Goal: Information Seeking & Learning: Learn about a topic

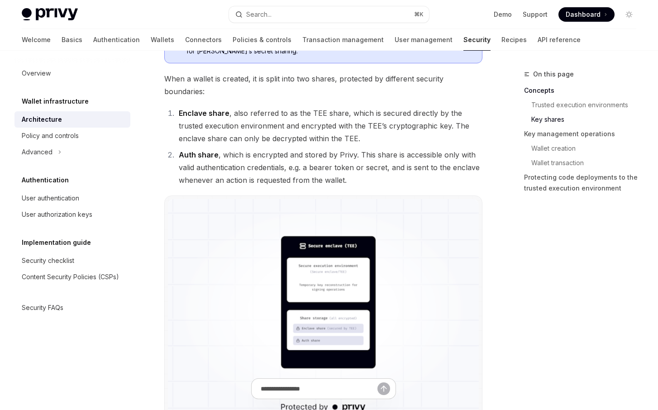
scroll to position [628, 0]
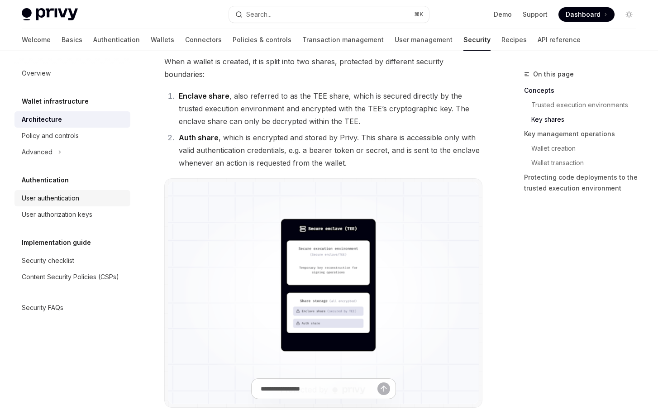
click at [70, 200] on div "User authentication" at bounding box center [50, 198] width 57 height 11
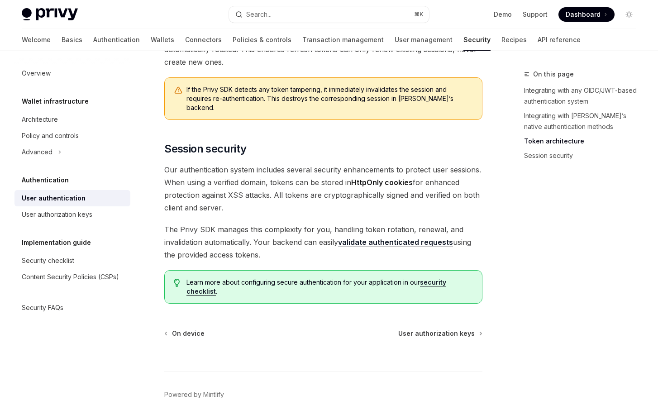
scroll to position [746, 0]
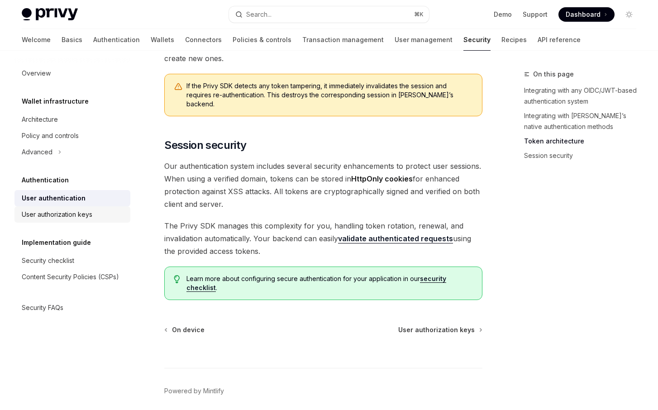
click at [83, 217] on div "User authorization keys" at bounding box center [57, 214] width 71 height 11
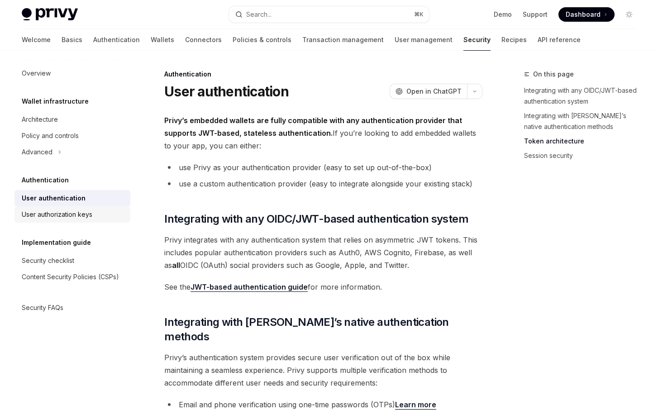
type textarea "*"
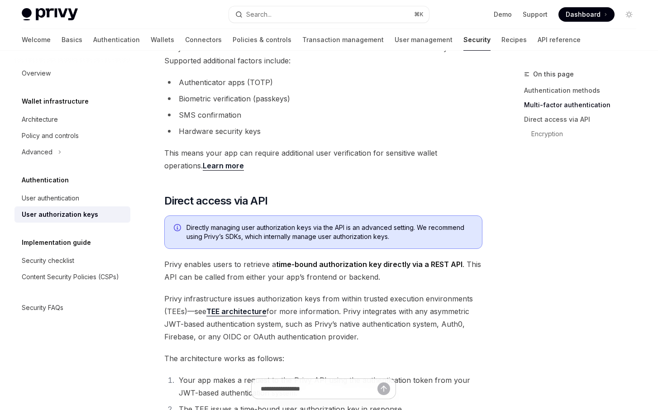
scroll to position [320, 0]
click at [233, 38] on link "Policies & controls" at bounding box center [262, 40] width 59 height 22
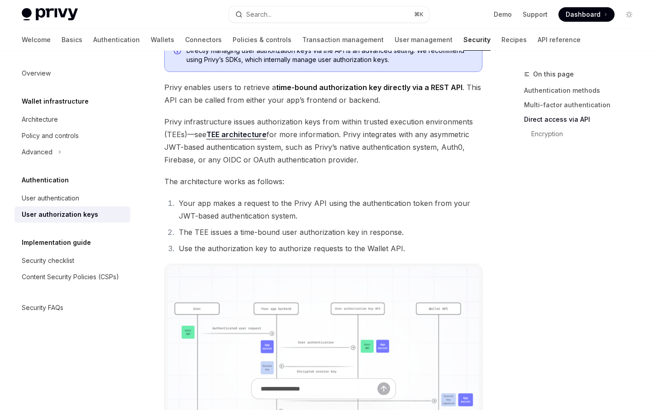
scroll to position [501, 0]
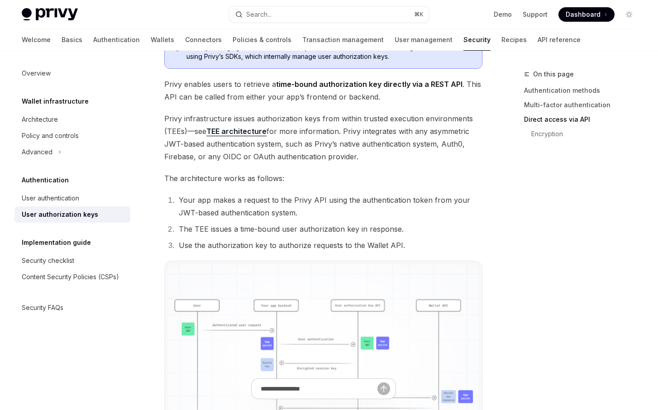
click at [245, 134] on link "TEE architecture" at bounding box center [236, 132] width 60 height 10
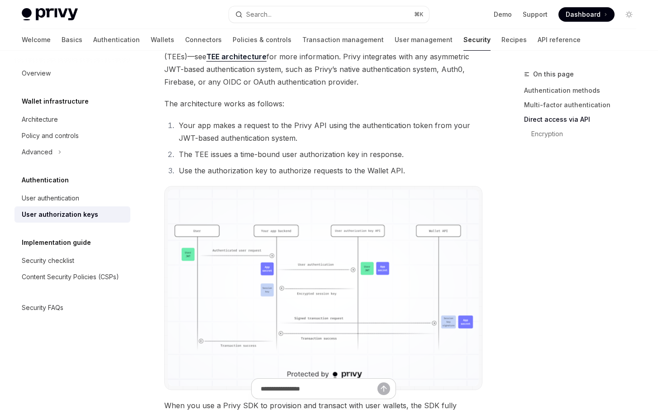
scroll to position [579, 0]
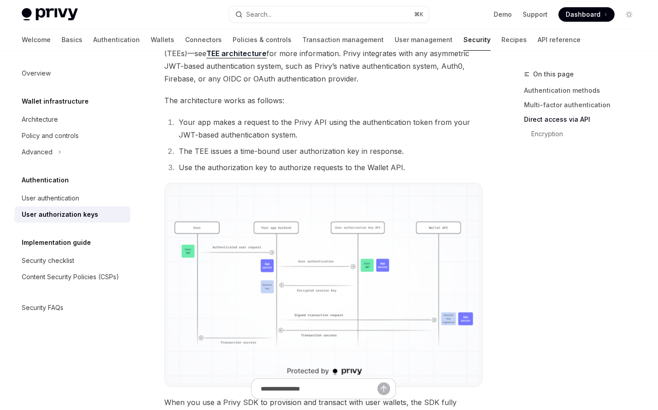
click at [300, 171] on li "Use the authorization key to authorize requests to the Wallet API." at bounding box center [329, 167] width 306 height 13
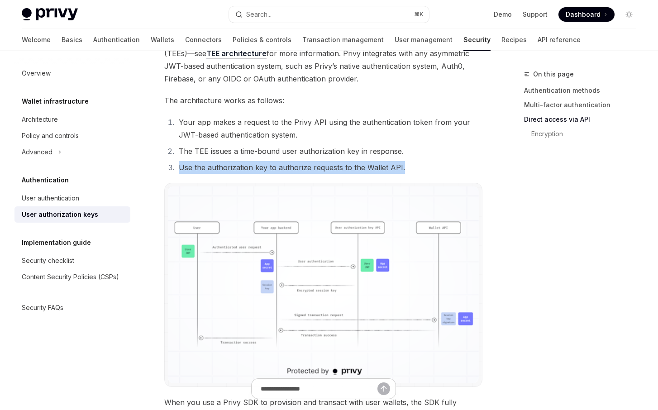
click at [300, 171] on li "Use the authorization key to authorize requests to the Wallet API." at bounding box center [329, 167] width 306 height 13
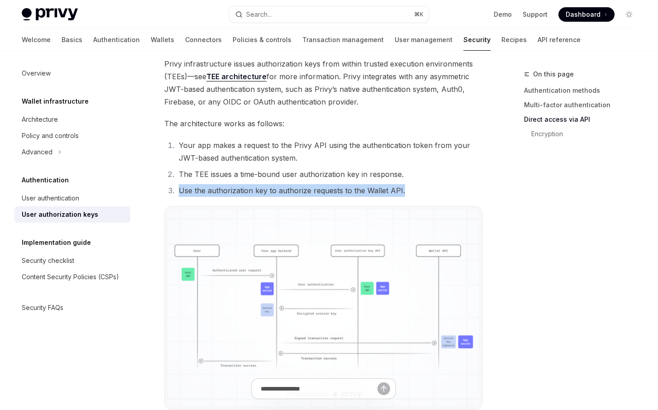
scroll to position [552, 0]
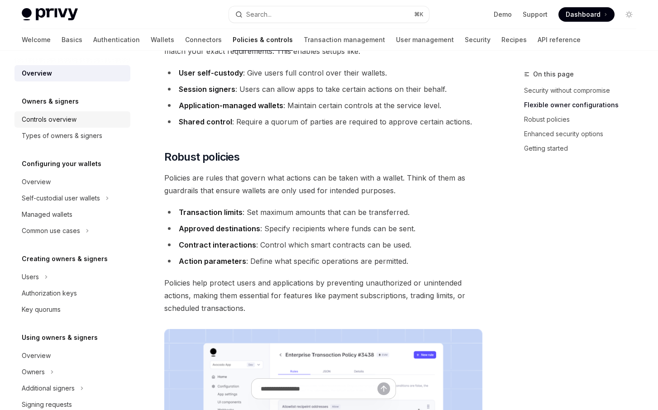
click at [75, 122] on div "Controls overview" at bounding box center [49, 119] width 55 height 11
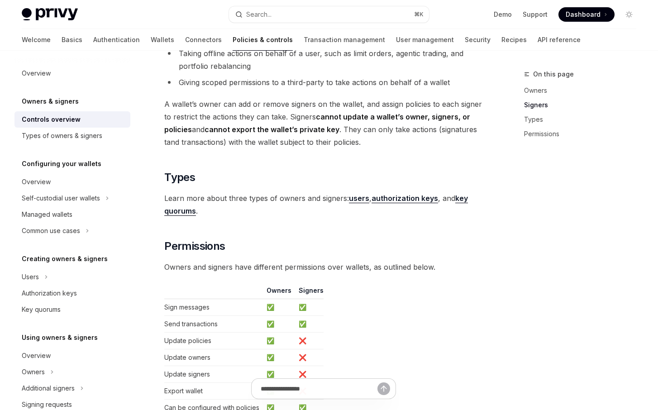
scroll to position [594, 0]
click at [424, 199] on strong "authorization keys" at bounding box center [404, 197] width 67 height 9
type textarea "*"
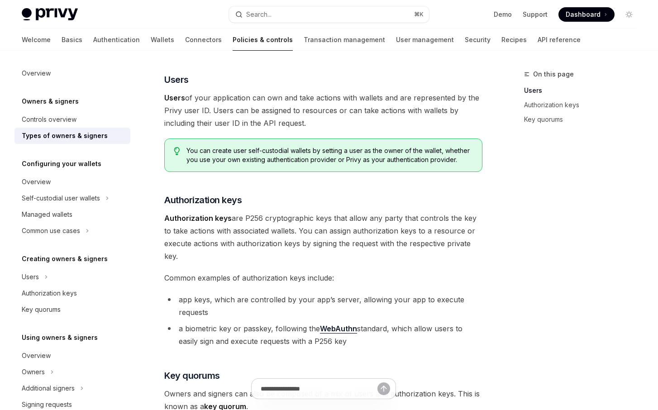
scroll to position [76, 0]
click at [331, 235] on span "Authorization keys are P256 cryptographic keys that allow any party that contro…" at bounding box center [323, 236] width 318 height 51
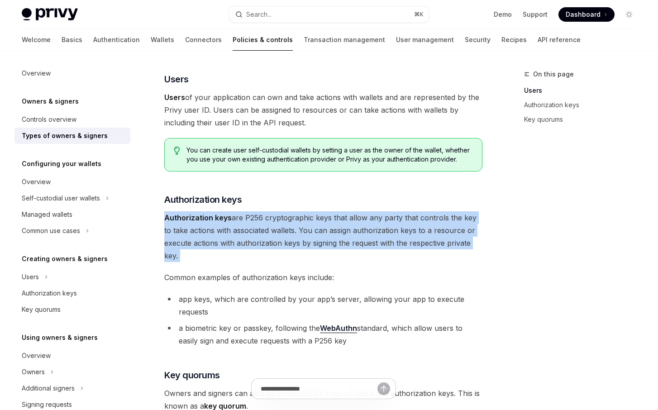
click at [331, 235] on span "Authorization keys are P256 cryptographic keys that allow any party that contro…" at bounding box center [323, 236] width 318 height 51
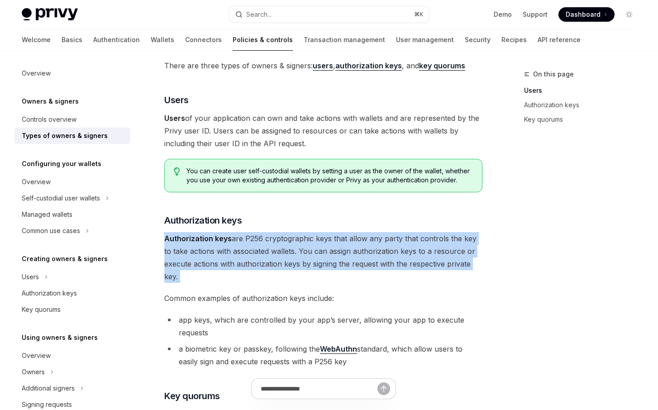
scroll to position [57, 0]
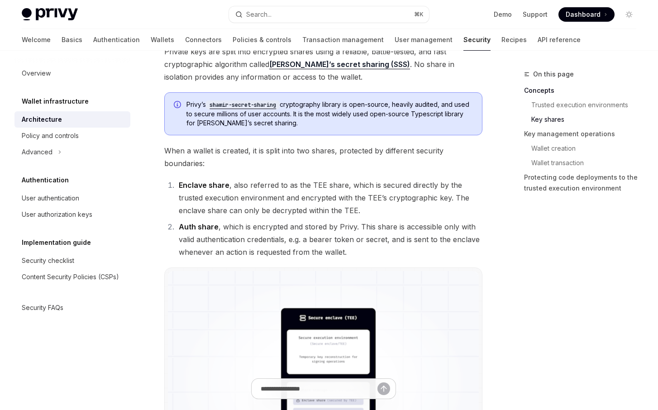
scroll to position [546, 0]
